Goal: Task Accomplishment & Management: Manage account settings

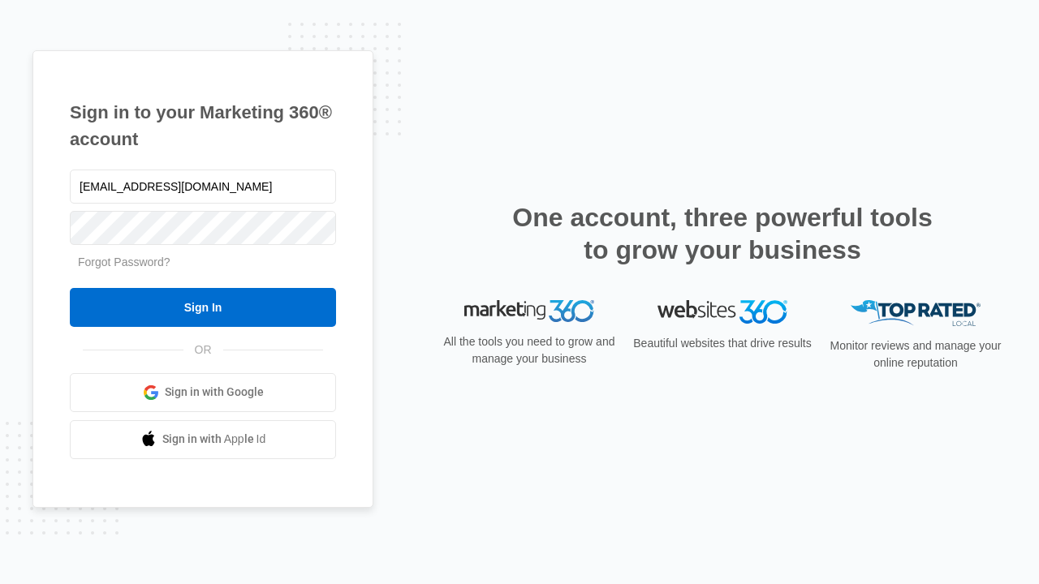
type input "dankie614@gmail.com"
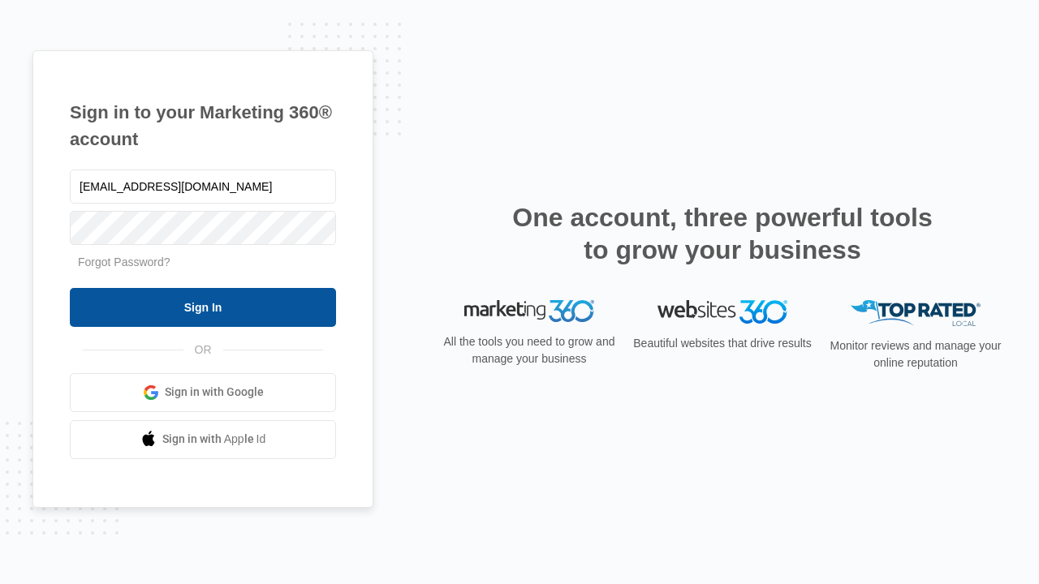
click at [203, 307] on input "Sign In" at bounding box center [203, 307] width 266 height 39
